Goal: Transaction & Acquisition: Purchase product/service

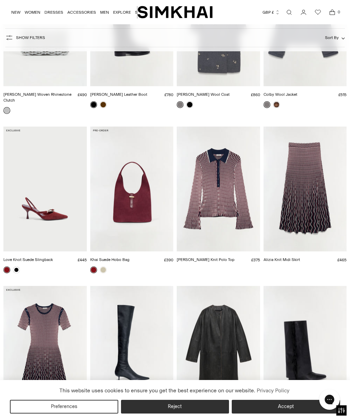
scroll to position [1103, 0]
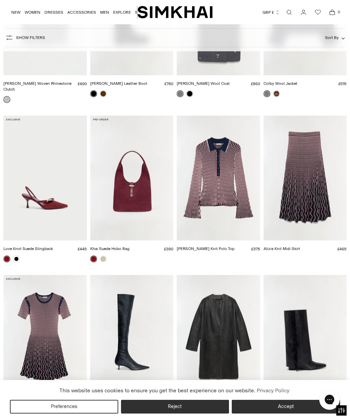
click at [57, 324] on img "Baylor Knit Mini Dress" at bounding box center [45, 337] width 84 height 125
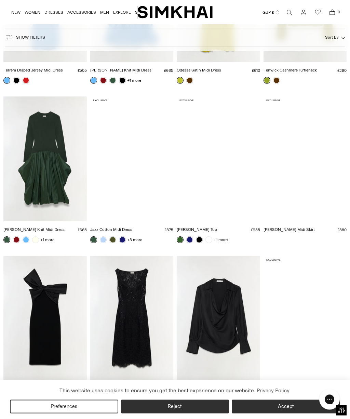
scroll to position [5447, 0]
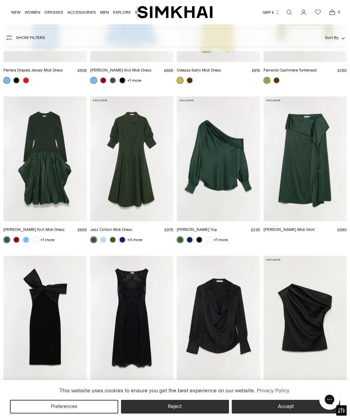
click at [225, 136] on img "Alice Satin Top" at bounding box center [219, 159] width 84 height 125
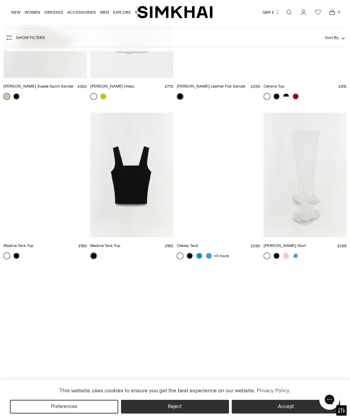
scroll to position [11421, 0]
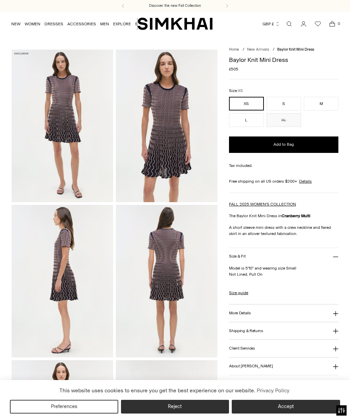
click at [174, 265] on img at bounding box center [167, 281] width 102 height 153
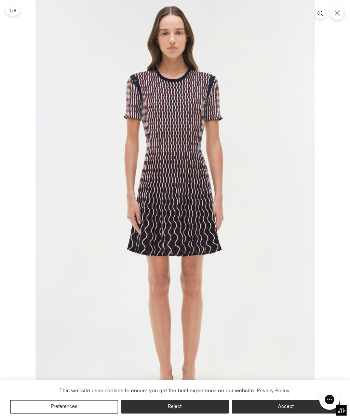
click at [338, 19] on button "Close" at bounding box center [337, 12] width 15 height 15
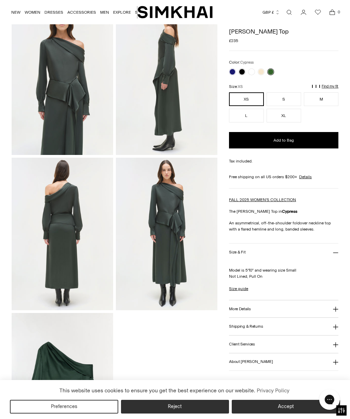
scroll to position [188, 0]
